Goal: Check status: Check status

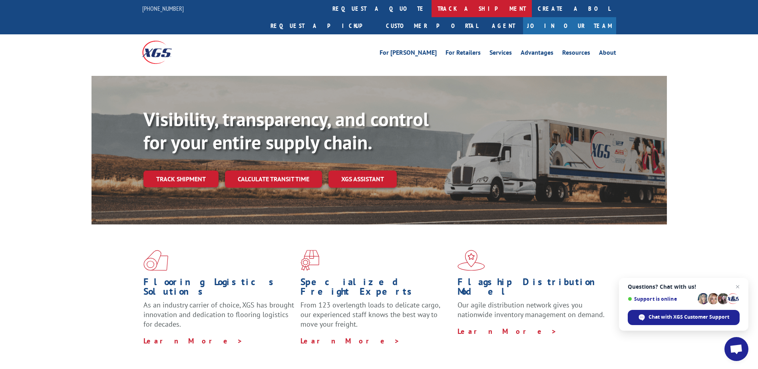
click at [432, 8] on link "track a shipment" at bounding box center [482, 8] width 100 height 17
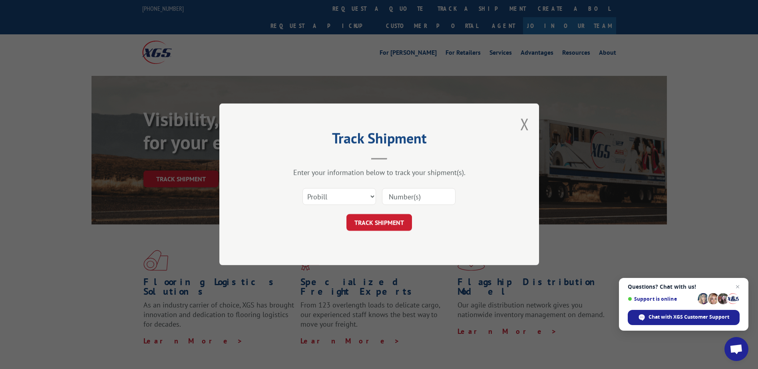
click at [395, 199] on input at bounding box center [419, 197] width 74 height 17
paste input "17511945"
type input "17511945"
click at [383, 219] on button "TRACK SHIPMENT" at bounding box center [380, 223] width 66 height 17
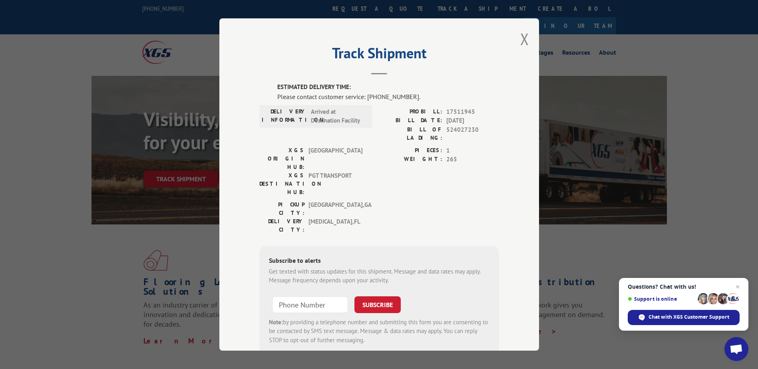
click at [526, 36] on div "Track Shipment ESTIMATED DELIVERY TIME: Please contact customer service: [PHONE…" at bounding box center [379, 184] width 320 height 333
click at [522, 38] on button "Close modal" at bounding box center [524, 38] width 9 height 21
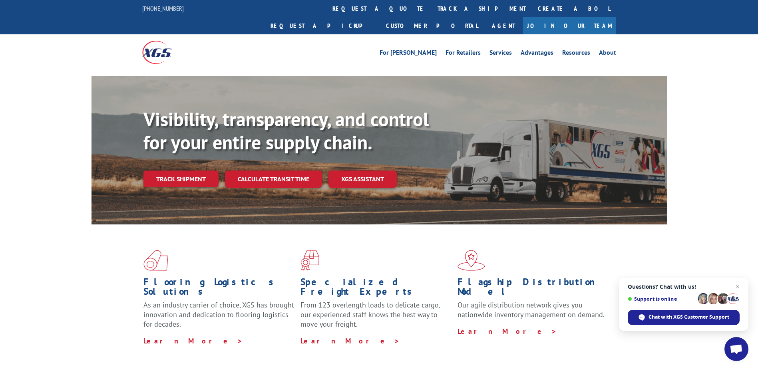
drag, startPoint x: 355, startPoint y: 6, endPoint x: 359, endPoint y: 34, distance: 28.3
click at [432, 6] on link "track a shipment" at bounding box center [482, 8] width 100 height 17
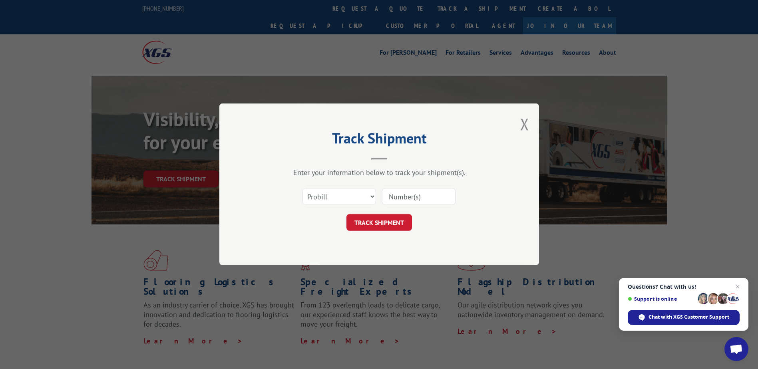
click at [399, 195] on input at bounding box center [419, 197] width 74 height 17
paste input "17617063"
type input "17617063"
click at [387, 220] on button "TRACK SHIPMENT" at bounding box center [380, 223] width 66 height 17
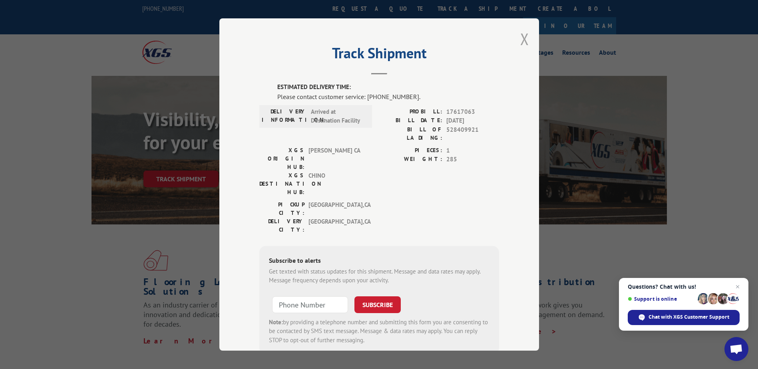
click at [522, 42] on button "Close modal" at bounding box center [524, 38] width 9 height 21
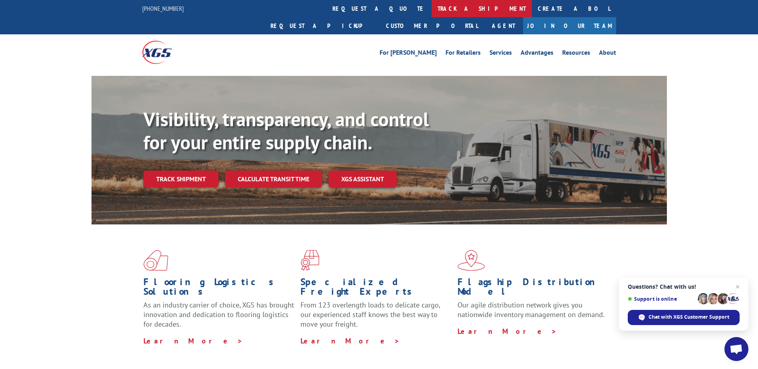
click at [432, 10] on link "track a shipment" at bounding box center [482, 8] width 100 height 17
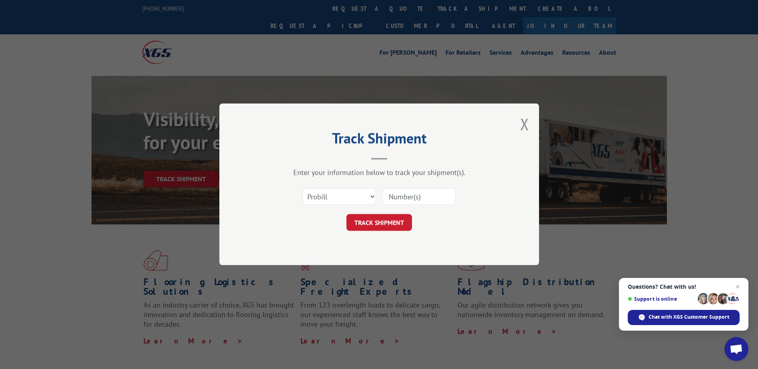
click at [392, 195] on input at bounding box center [419, 197] width 74 height 17
paste input "17617118"
type input "17617118"
click at [385, 218] on button "TRACK SHIPMENT" at bounding box center [380, 223] width 66 height 17
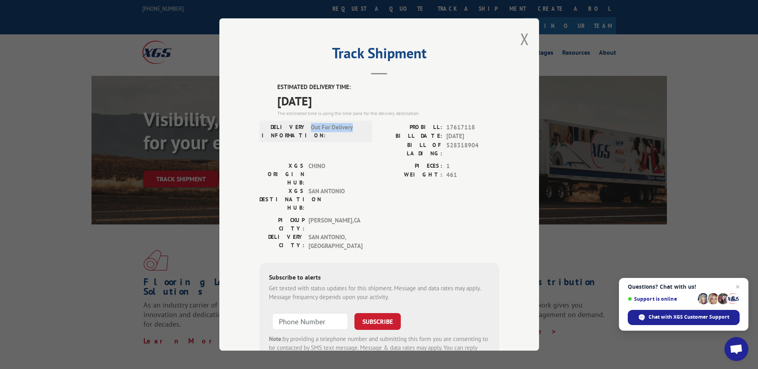
drag, startPoint x: 308, startPoint y: 126, endPoint x: 356, endPoint y: 127, distance: 48.4
click at [356, 127] on span "Out For Delivery" at bounding box center [338, 131] width 54 height 17
copy span "Out For Delivery"
click at [522, 37] on button "Close modal" at bounding box center [524, 38] width 9 height 21
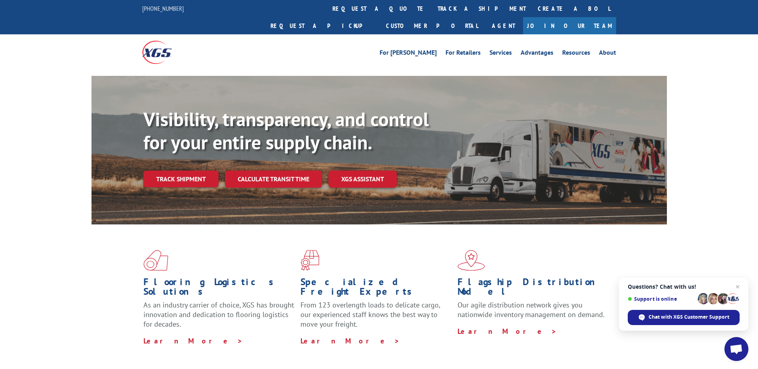
drag, startPoint x: 361, startPoint y: 9, endPoint x: 365, endPoint y: 22, distance: 13.7
click at [432, 9] on link "track a shipment" at bounding box center [482, 8] width 100 height 17
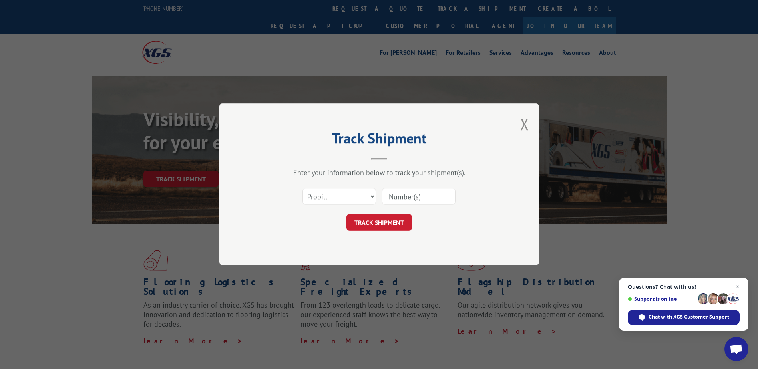
click at [393, 203] on input at bounding box center [419, 197] width 74 height 17
paste input "17496435"
type input "17496435"
click at [392, 212] on form "Select category... Probill BOL PO 17496435 TRACK SHIPMENT" at bounding box center [379, 208] width 240 height 48
click at [389, 220] on button "TRACK SHIPMENT" at bounding box center [380, 223] width 66 height 17
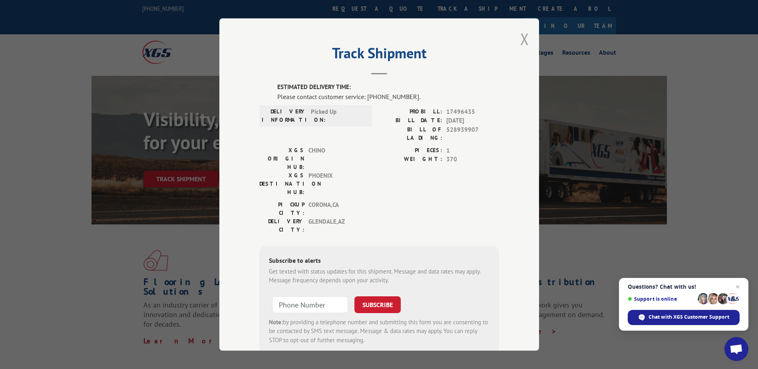
click at [522, 35] on button "Close modal" at bounding box center [524, 38] width 9 height 21
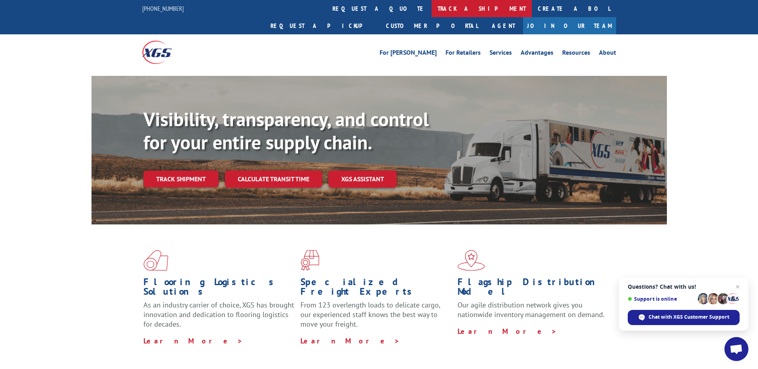
click at [432, 9] on link "track a shipment" at bounding box center [482, 8] width 100 height 17
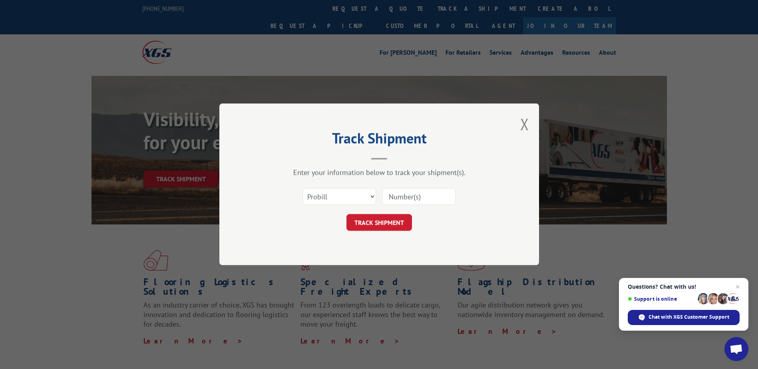
click at [402, 199] on input at bounding box center [419, 197] width 74 height 17
paste input "17496527"
type input "17496527"
click at [387, 218] on button "TRACK SHIPMENT" at bounding box center [380, 223] width 66 height 17
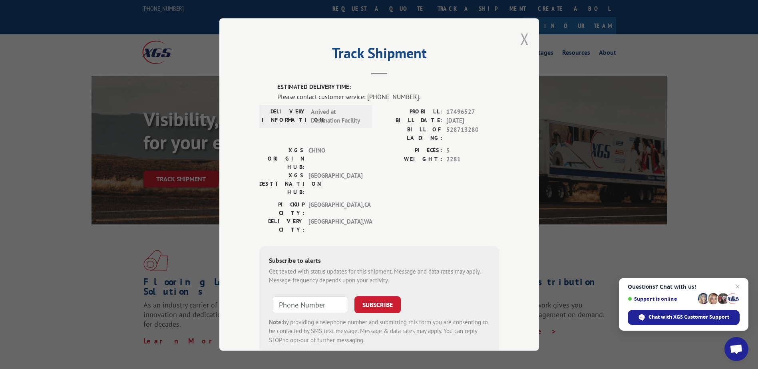
click at [520, 42] on button "Close modal" at bounding box center [524, 38] width 9 height 21
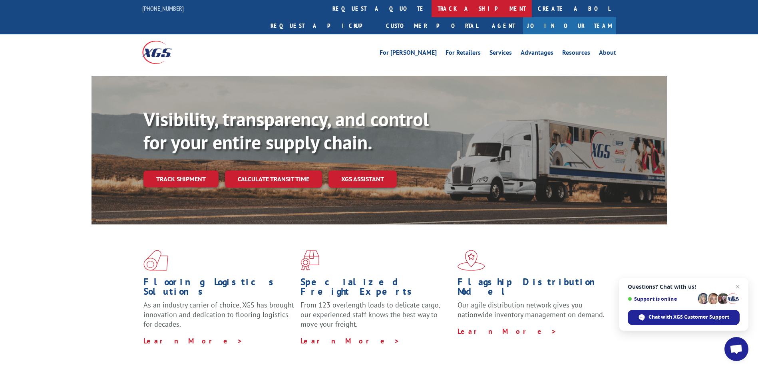
click at [432, 10] on link "track a shipment" at bounding box center [482, 8] width 100 height 17
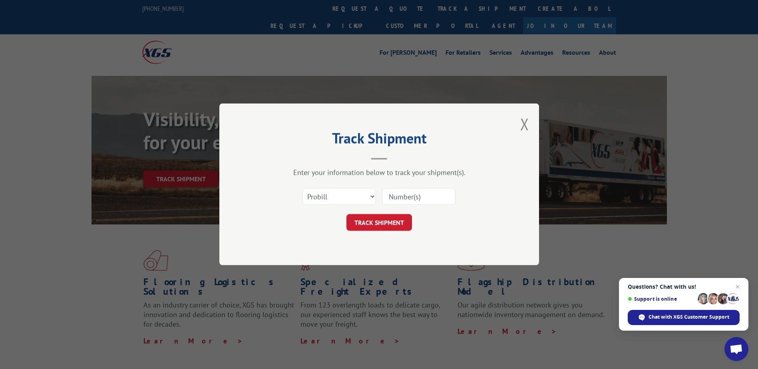
click at [404, 202] on input at bounding box center [419, 197] width 74 height 17
paste input "17629943"
type input "17629943"
click at [393, 221] on button "TRACK SHIPMENT" at bounding box center [380, 223] width 66 height 17
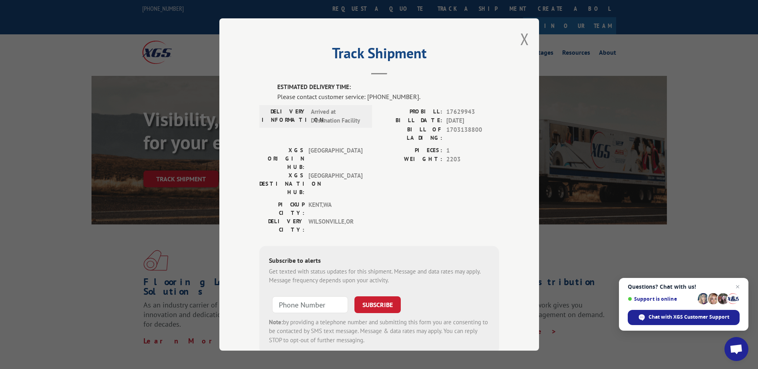
click at [530, 46] on div "Track Shipment ESTIMATED DELIVERY TIME: Please contact customer service: [PHONE…" at bounding box center [379, 184] width 320 height 333
drag, startPoint x: 520, startPoint y: 38, endPoint x: 447, endPoint y: 33, distance: 72.5
click at [520, 38] on button "Close modal" at bounding box center [524, 38] width 9 height 21
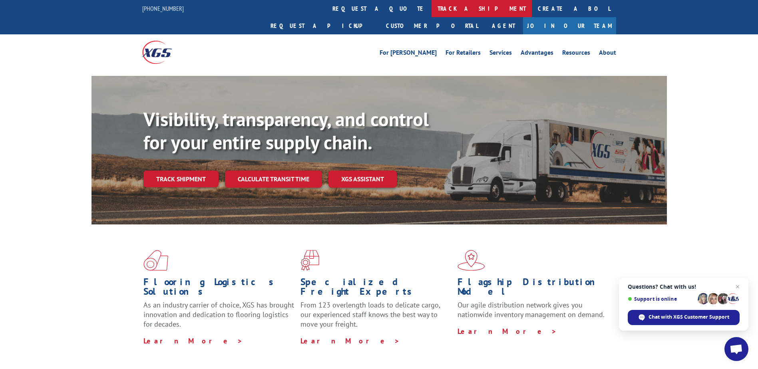
click at [432, 10] on link "track a shipment" at bounding box center [482, 8] width 100 height 17
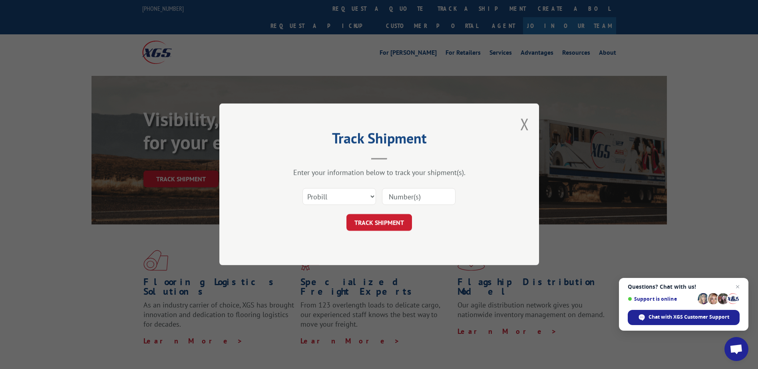
click at [393, 197] on input at bounding box center [419, 197] width 74 height 17
paste input "17009388"
type input "17009388"
click at [393, 221] on button "TRACK SHIPMENT" at bounding box center [380, 223] width 66 height 17
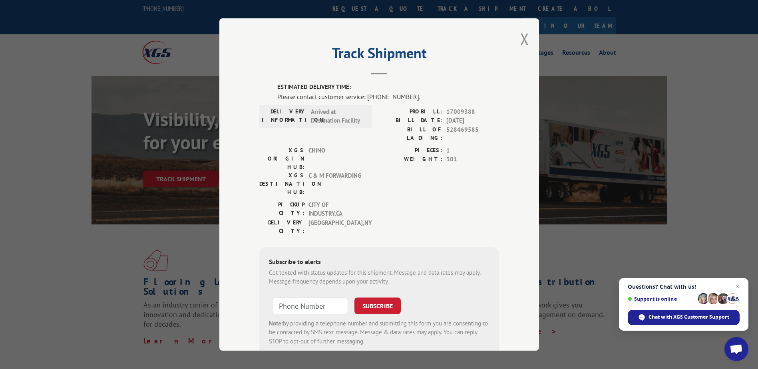
drag, startPoint x: 520, startPoint y: 37, endPoint x: 502, endPoint y: 31, distance: 19.0
click at [520, 37] on button "Close modal" at bounding box center [524, 38] width 9 height 21
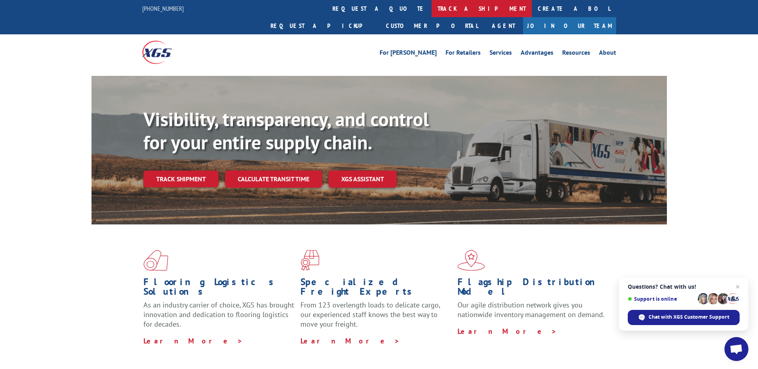
click at [432, 8] on link "track a shipment" at bounding box center [482, 8] width 100 height 17
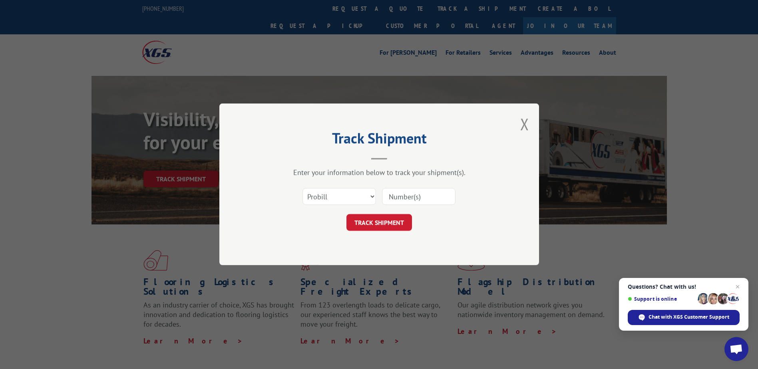
click at [400, 195] on input at bounding box center [419, 197] width 74 height 17
paste input "15333361"
type input "15333361"
click at [388, 225] on button "TRACK SHIPMENT" at bounding box center [380, 223] width 66 height 17
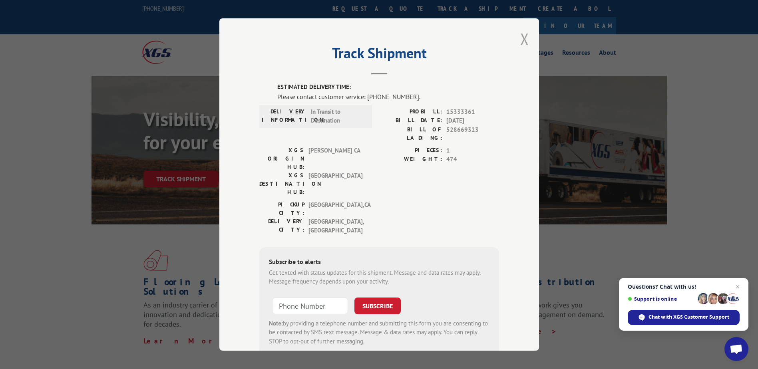
click at [522, 40] on button "Close modal" at bounding box center [524, 38] width 9 height 21
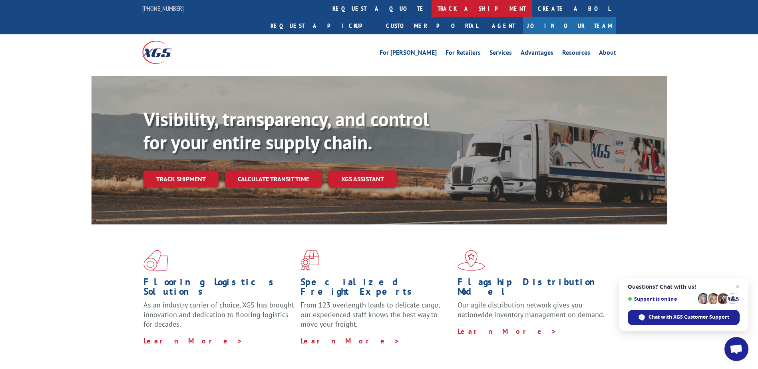
click at [432, 6] on link "track a shipment" at bounding box center [482, 8] width 100 height 17
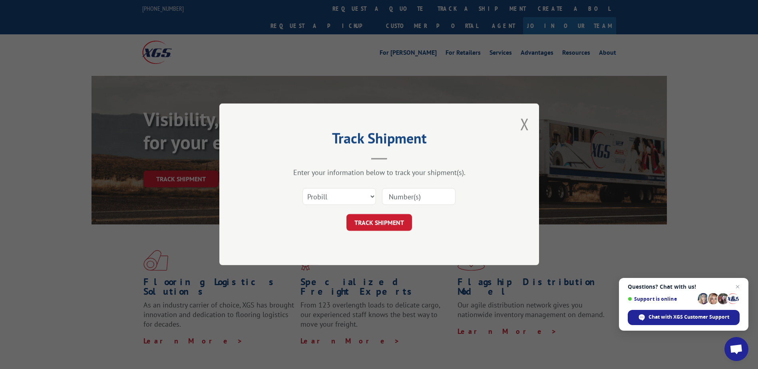
click at [397, 199] on input at bounding box center [419, 197] width 74 height 17
paste input "17501824"
type input "17501824"
click at [384, 230] on button "TRACK SHIPMENT" at bounding box center [380, 223] width 66 height 17
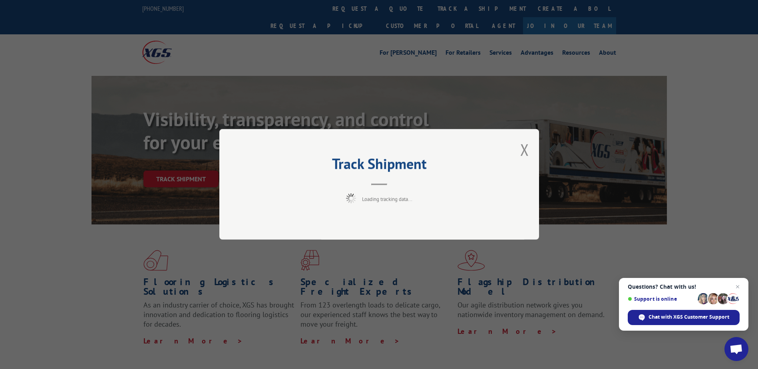
click at [380, 225] on div "Track Shipment Loading tracking data..." at bounding box center [379, 184] width 320 height 111
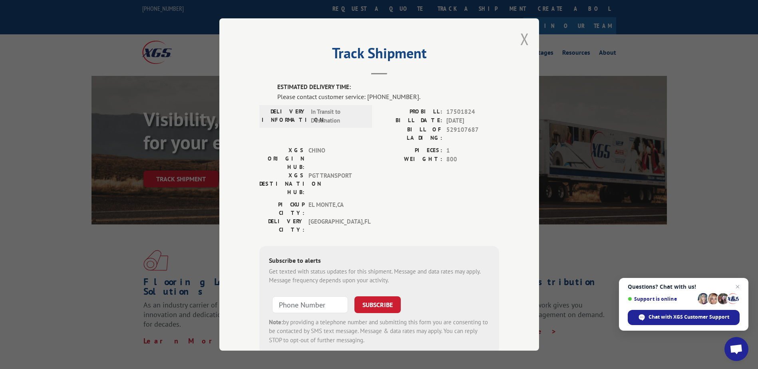
click at [520, 38] on button "Close modal" at bounding box center [524, 38] width 9 height 21
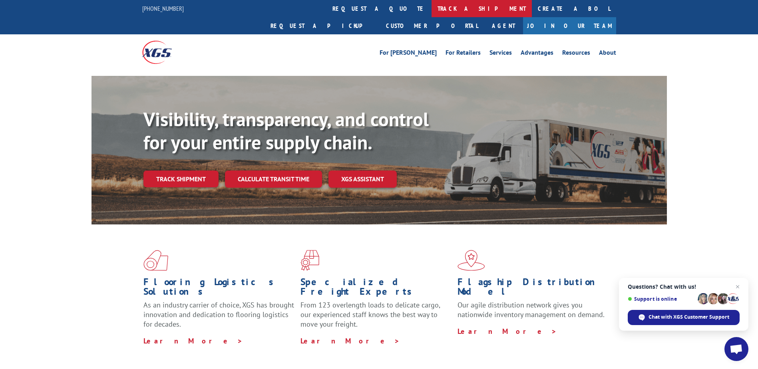
click at [432, 11] on link "track a shipment" at bounding box center [482, 8] width 100 height 17
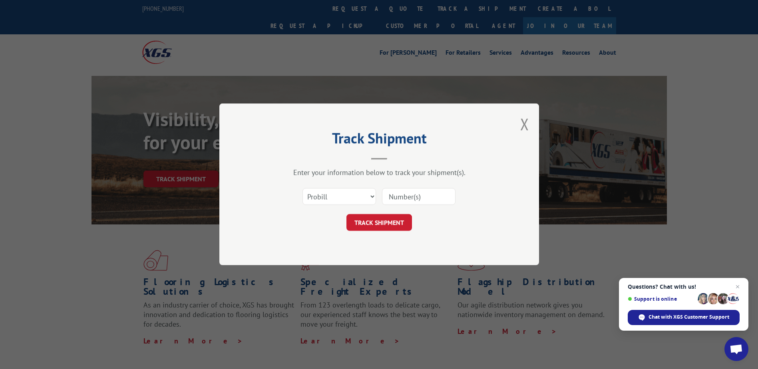
click at [403, 197] on input at bounding box center [419, 197] width 74 height 17
paste input "17636588"
type input "17636588"
click at [386, 218] on button "TRACK SHIPMENT" at bounding box center [380, 223] width 66 height 17
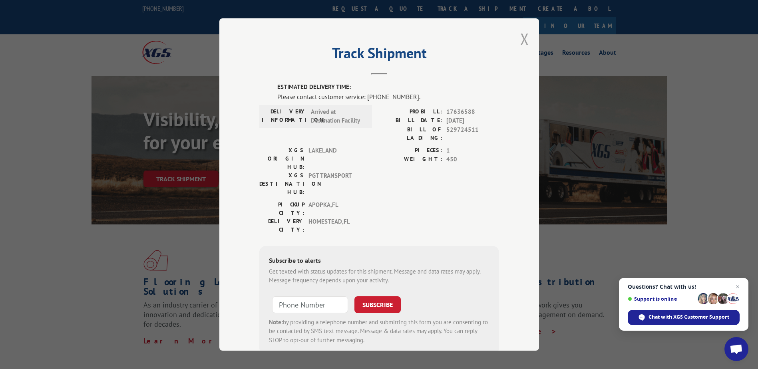
click at [525, 41] on button "Close modal" at bounding box center [524, 38] width 9 height 21
